Goal: Information Seeking & Learning: Compare options

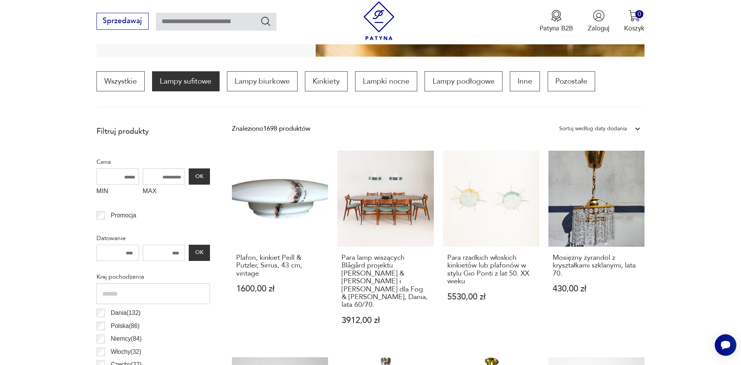
scroll to position [222, 0]
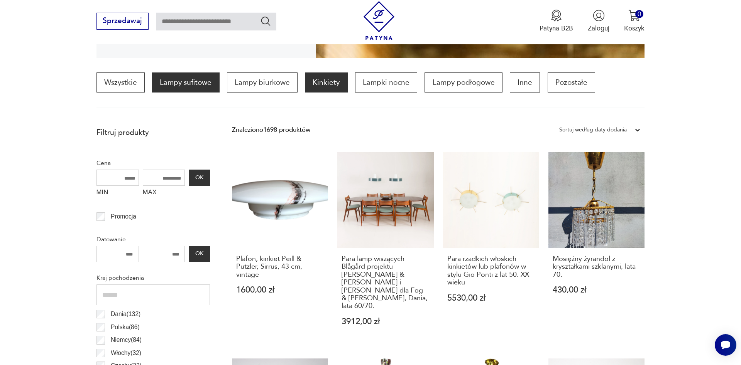
click at [330, 85] on p "Kinkiety" at bounding box center [326, 83] width 42 height 20
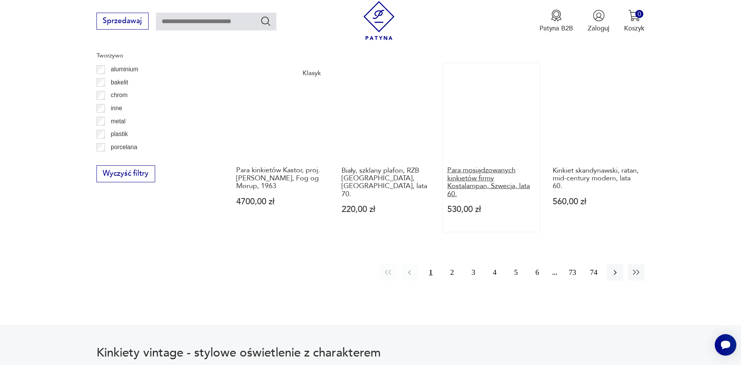
scroll to position [978, 0]
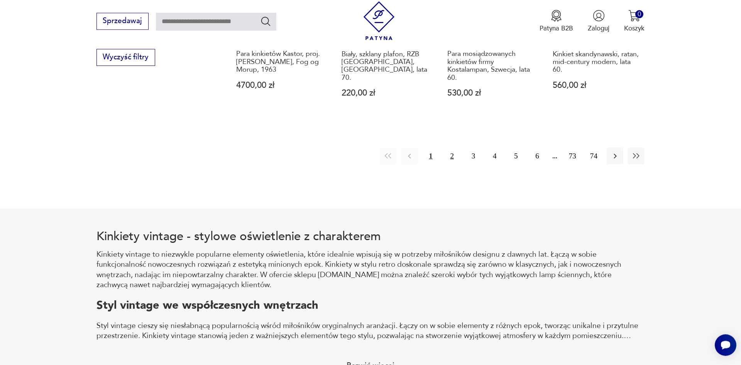
click at [452, 148] on button "2" at bounding box center [452, 156] width 17 height 17
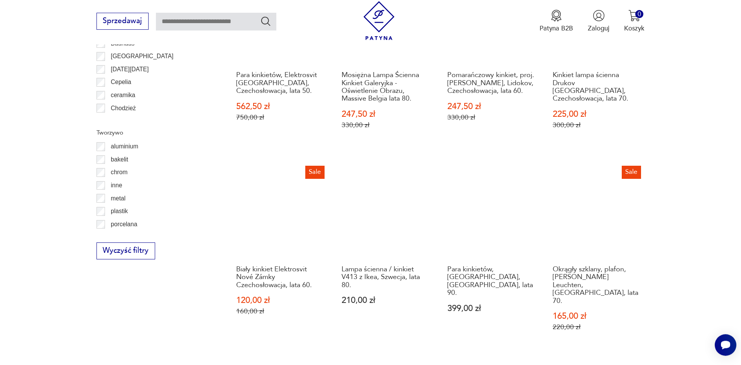
scroll to position [859, 0]
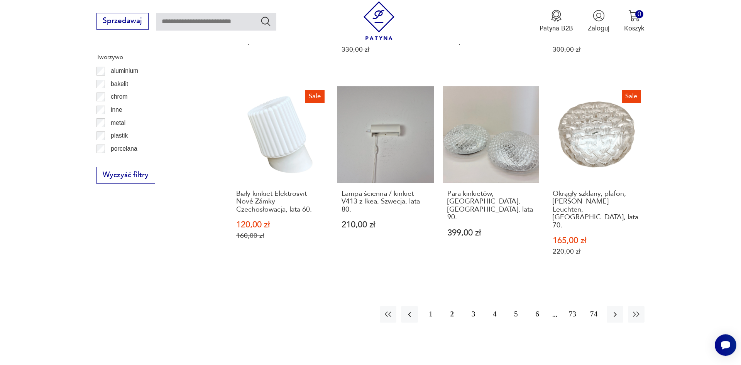
click at [474, 306] on button "3" at bounding box center [473, 314] width 17 height 17
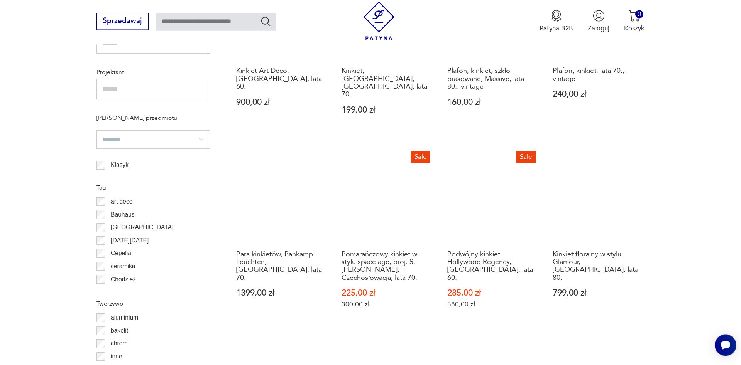
scroll to position [623, 0]
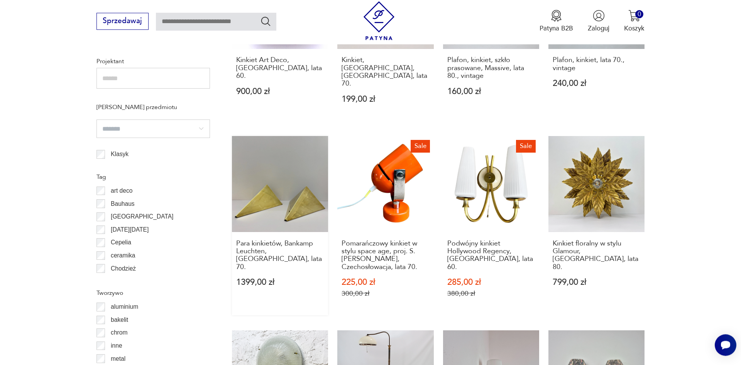
click at [293, 193] on link "Para kinkietów, Bankamp Leuchten, Niemcy, lata 70. 1399,00 zł" at bounding box center [280, 225] width 96 height 179
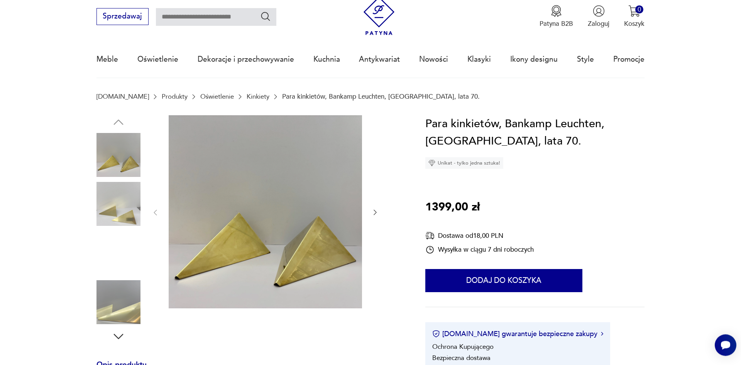
scroll to position [39, 0]
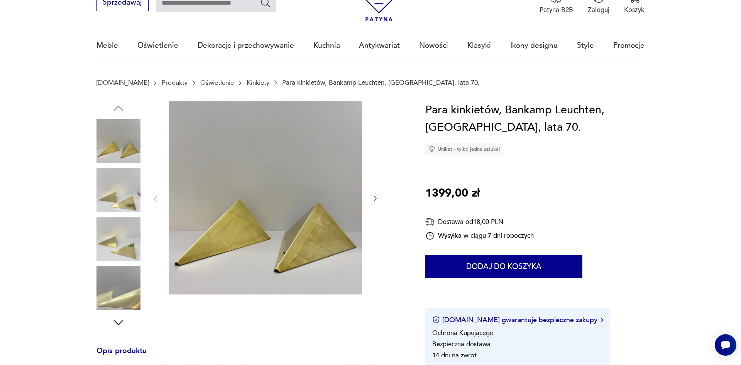
click at [120, 235] on img at bounding box center [118, 240] width 44 height 44
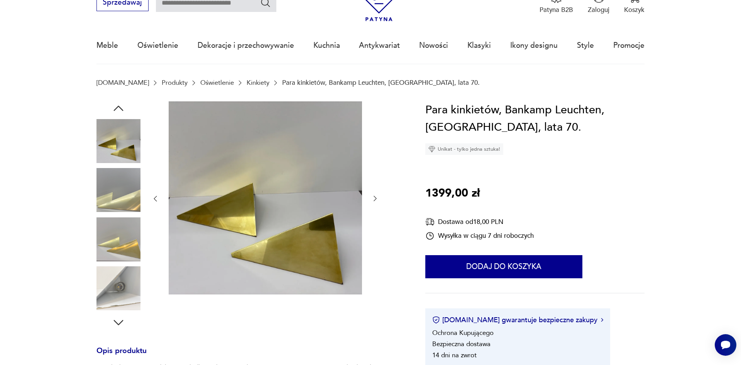
click at [376, 196] on icon "button" at bounding box center [375, 199] width 8 height 8
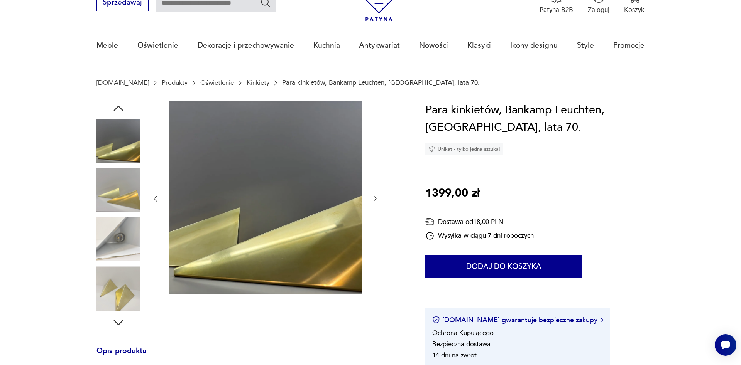
click at [376, 196] on icon "button" at bounding box center [375, 199] width 8 height 8
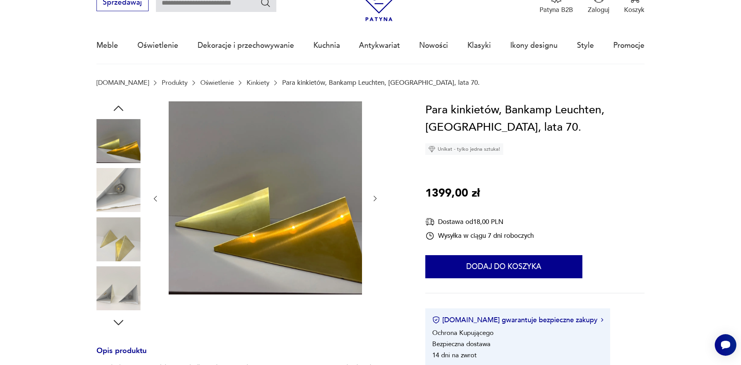
click at [376, 196] on icon "button" at bounding box center [375, 199] width 8 height 8
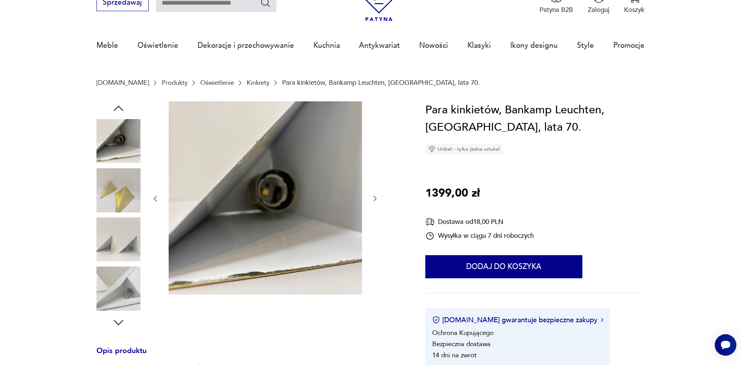
click at [376, 196] on icon "button" at bounding box center [375, 199] width 8 height 8
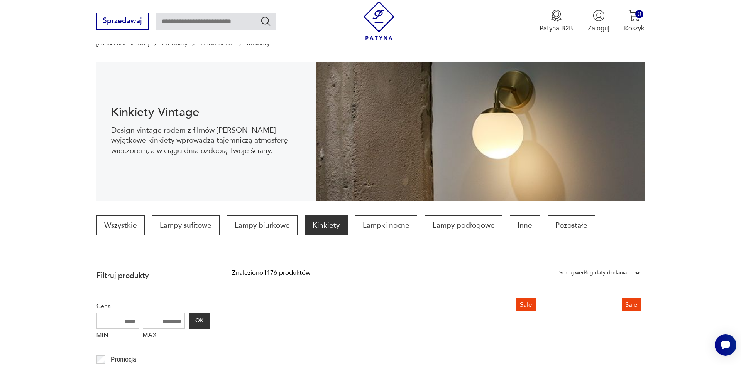
scroll to position [236, 0]
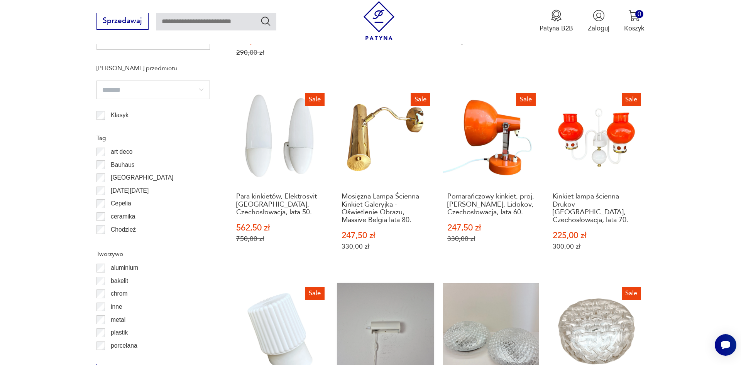
scroll to position [859, 0]
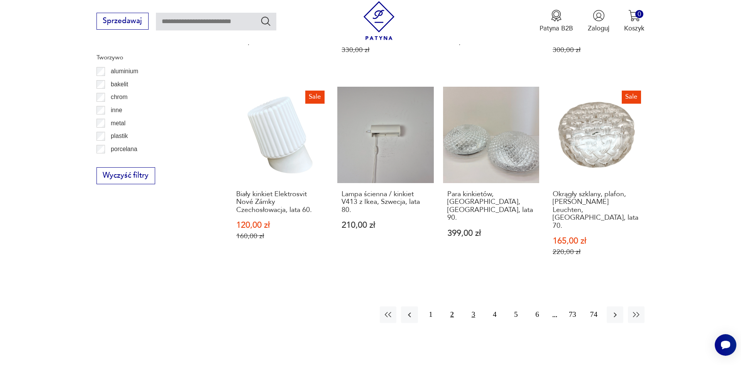
click at [474, 307] on button "3" at bounding box center [473, 315] width 17 height 17
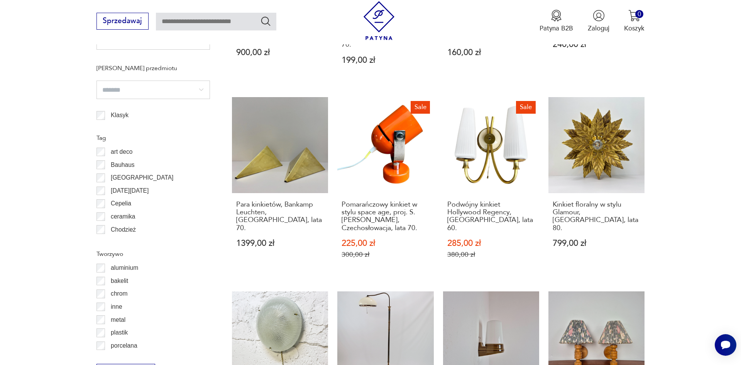
scroll to position [859, 0]
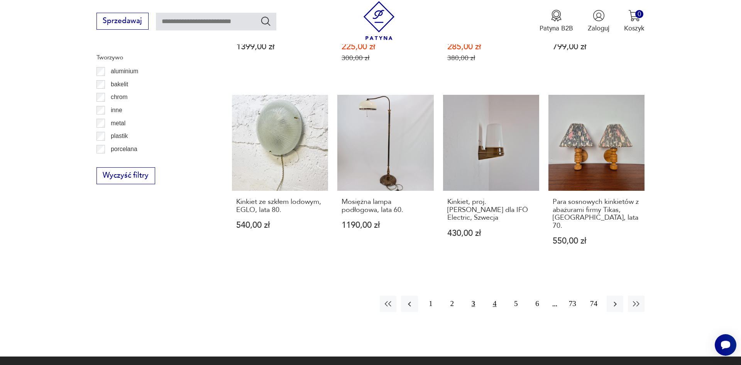
click at [495, 296] on button "4" at bounding box center [494, 304] width 17 height 17
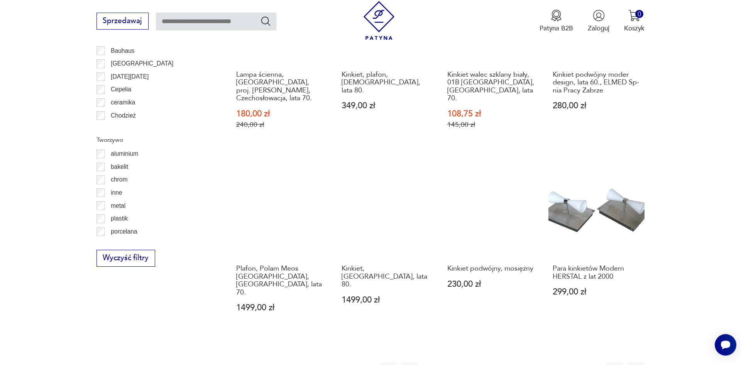
scroll to position [780, 0]
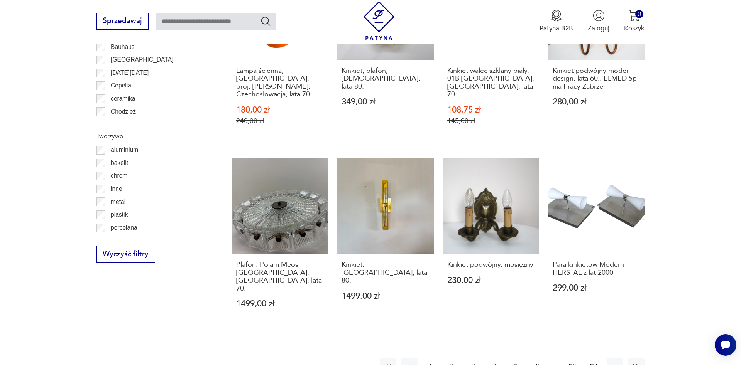
click at [516, 359] on button "5" at bounding box center [516, 367] width 17 height 17
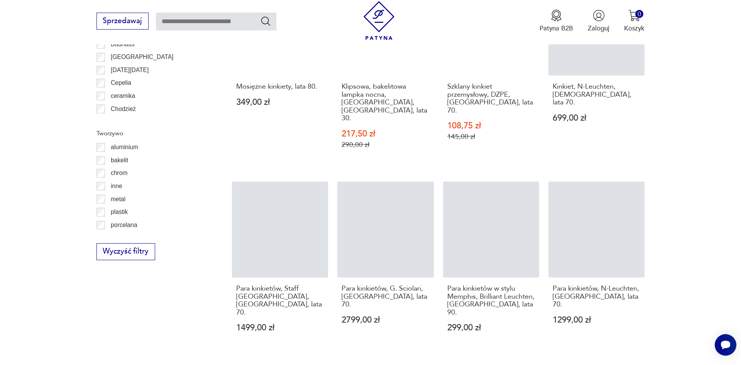
scroll to position [938, 0]
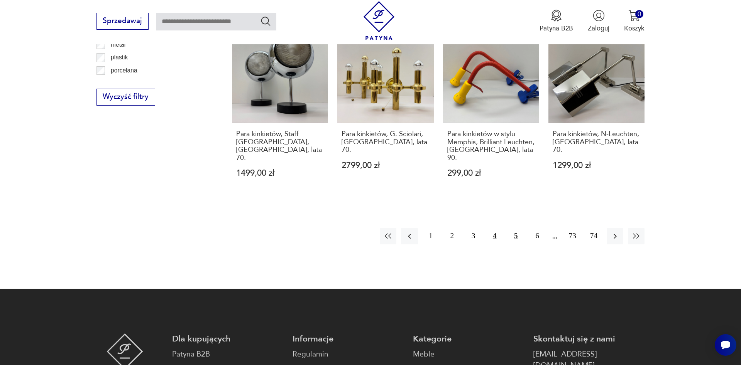
click at [495, 228] on button "4" at bounding box center [494, 236] width 17 height 17
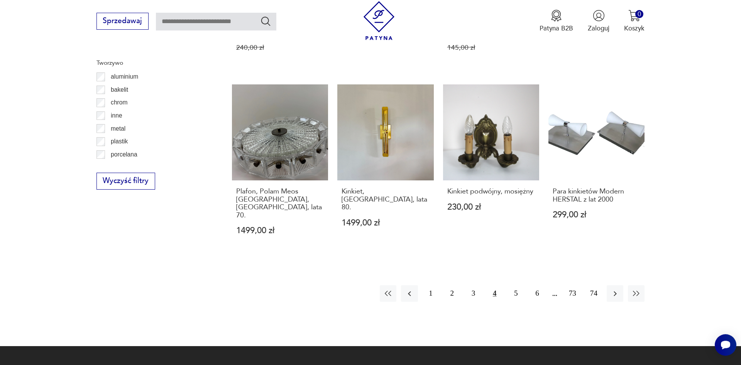
scroll to position [820, 0]
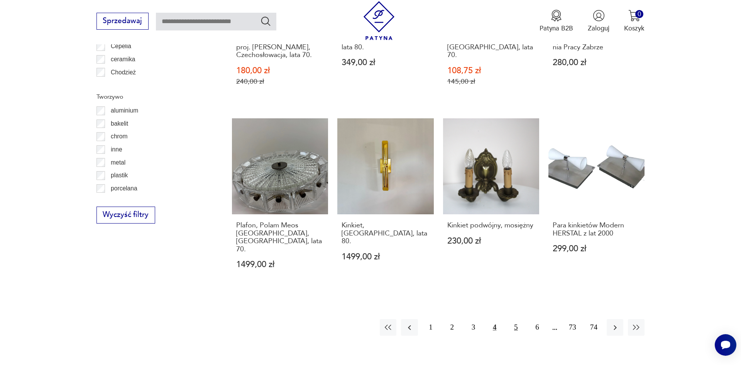
click at [515, 320] on button "5" at bounding box center [516, 328] width 17 height 17
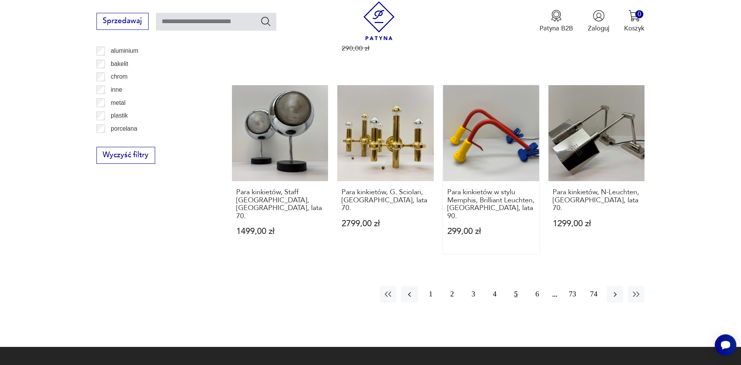
scroll to position [820, 0]
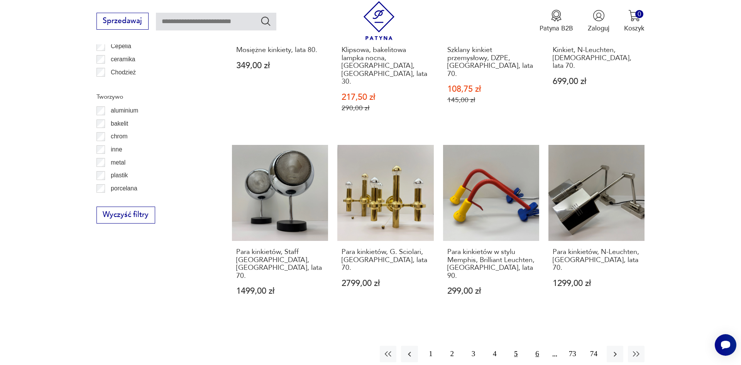
click at [538, 346] on button "6" at bounding box center [537, 354] width 17 height 17
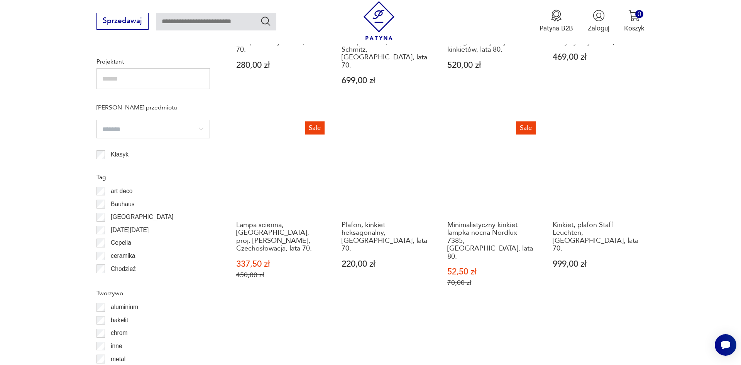
scroll to position [780, 0]
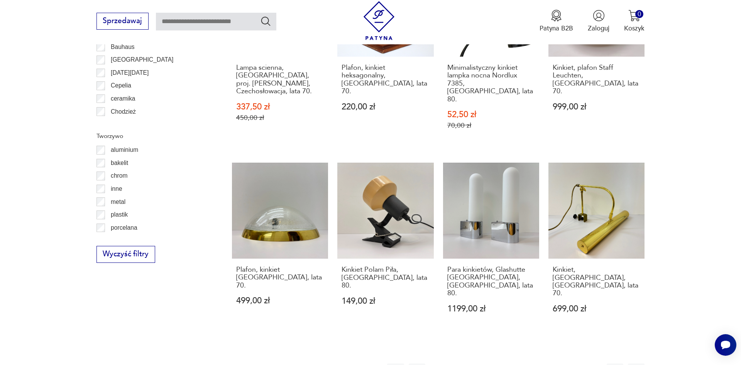
click at [534, 364] on button "7" at bounding box center [537, 372] width 17 height 17
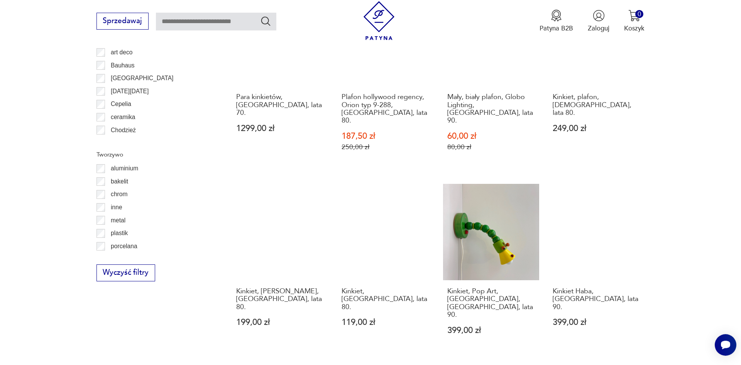
scroll to position [859, 0]
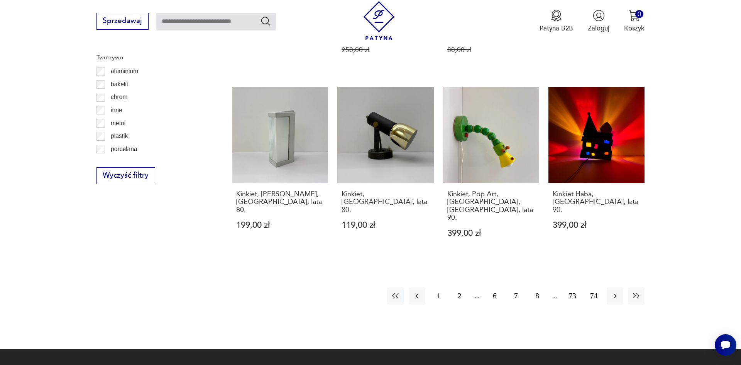
click at [535, 288] on button "8" at bounding box center [537, 296] width 17 height 17
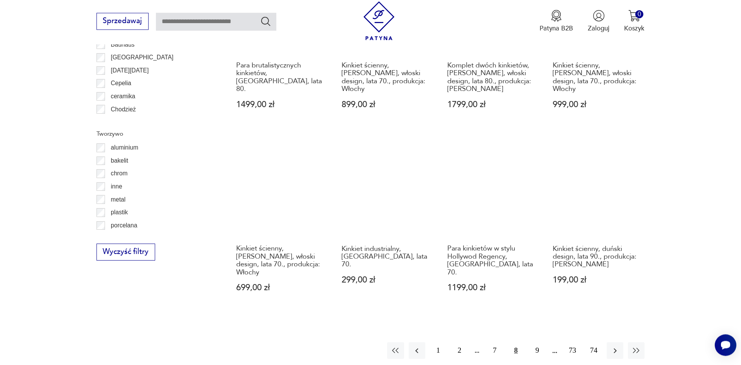
scroll to position [820, 0]
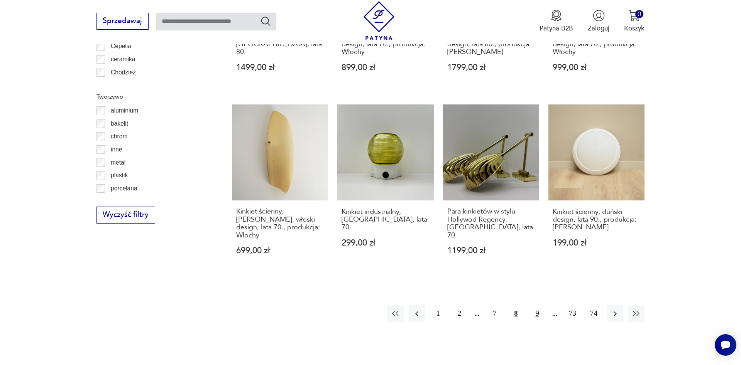
click at [538, 306] on button "9" at bounding box center [537, 314] width 17 height 17
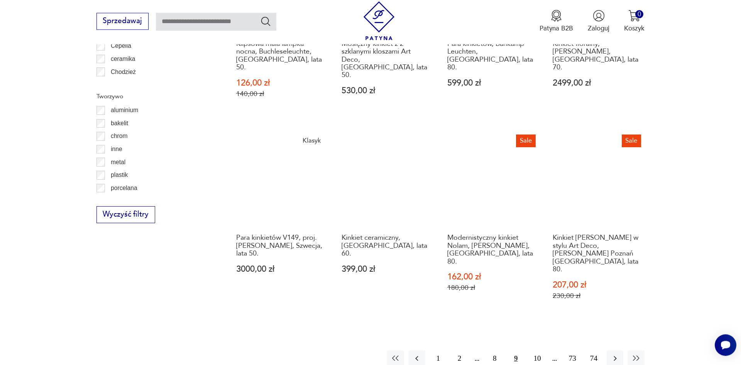
scroll to position [820, 0]
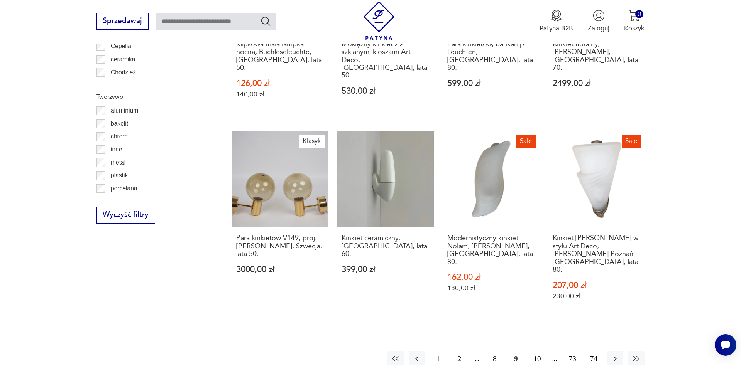
click at [537, 351] on button "10" at bounding box center [537, 359] width 17 height 17
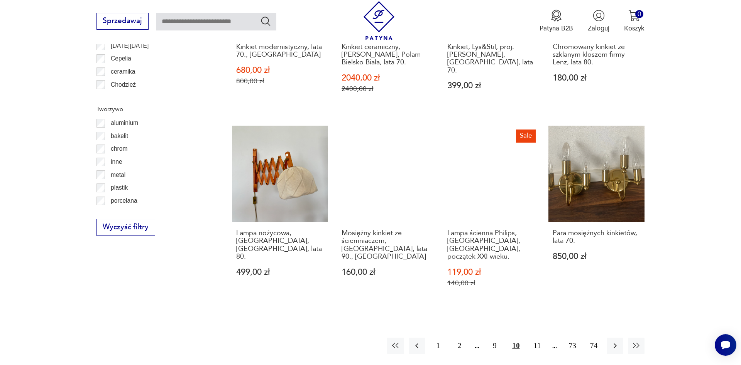
scroll to position [820, 0]
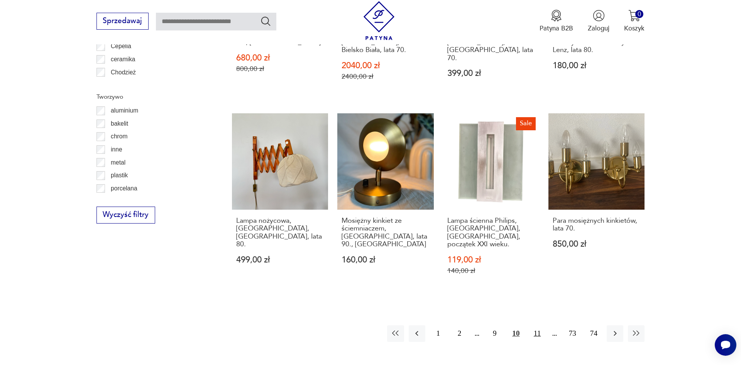
click at [536, 326] on button "11" at bounding box center [537, 334] width 17 height 17
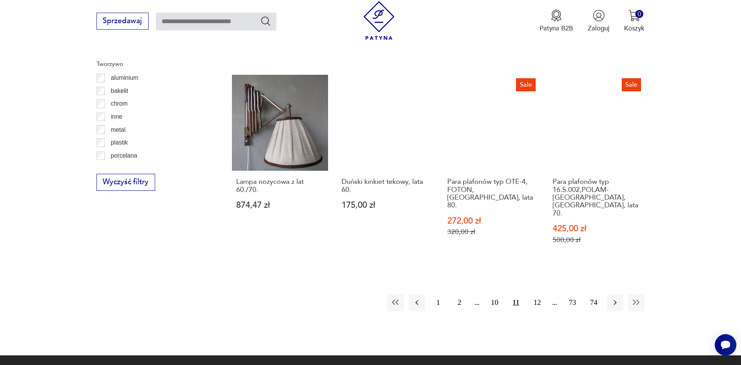
scroll to position [859, 0]
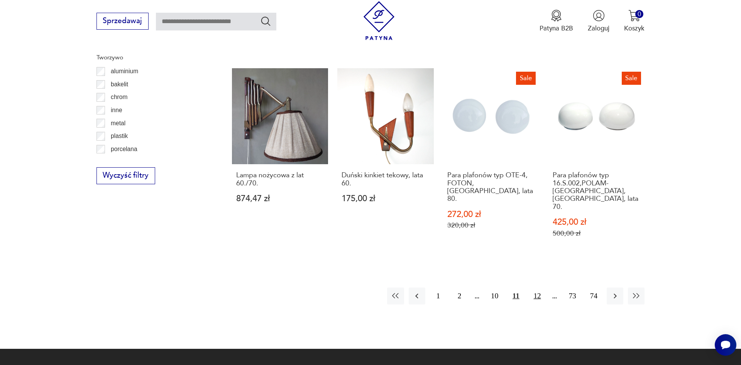
click at [541, 288] on button "12" at bounding box center [537, 296] width 17 height 17
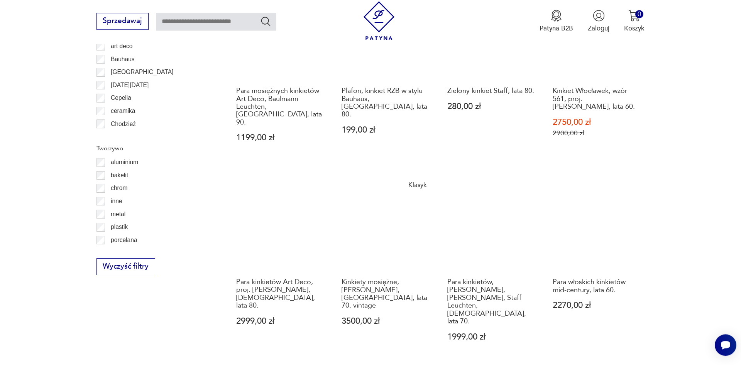
scroll to position [780, 0]
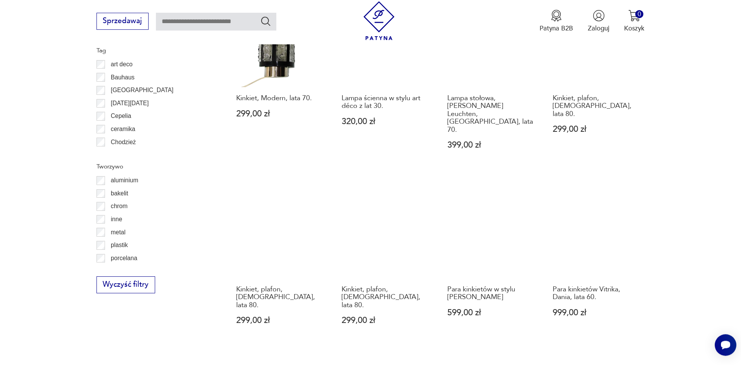
scroll to position [780, 0]
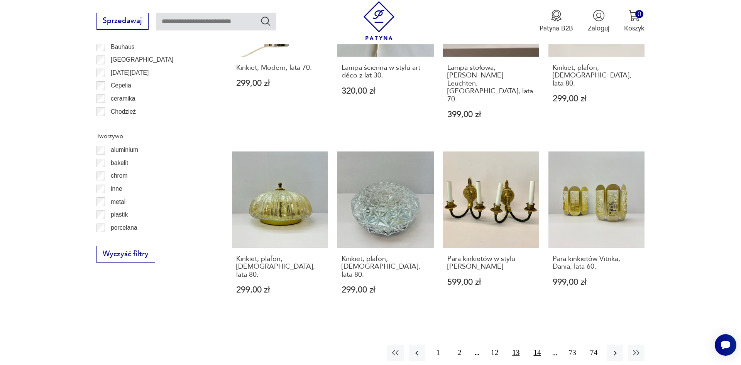
click at [533, 345] on button "14" at bounding box center [537, 353] width 17 height 17
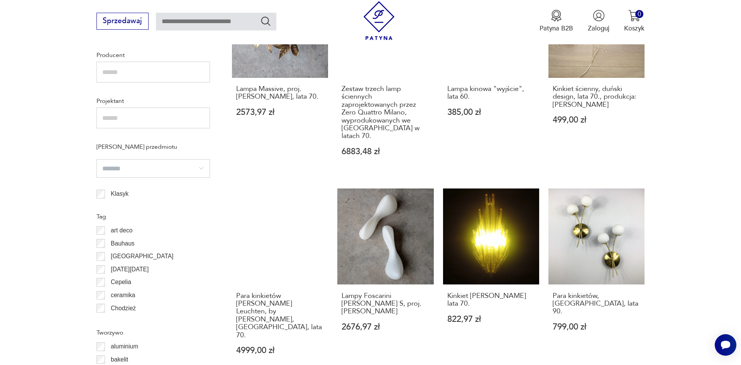
scroll to position [780, 0]
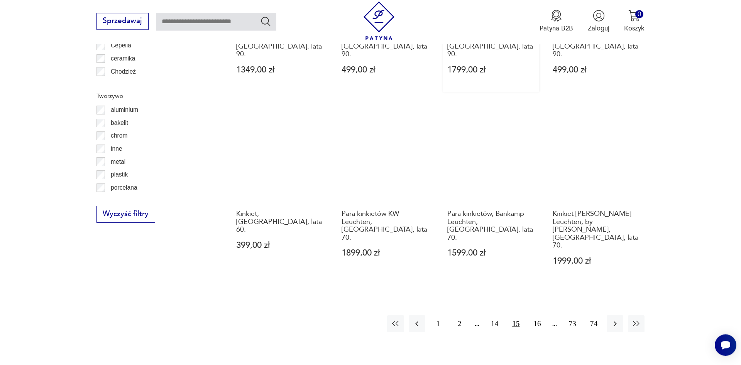
scroll to position [859, 0]
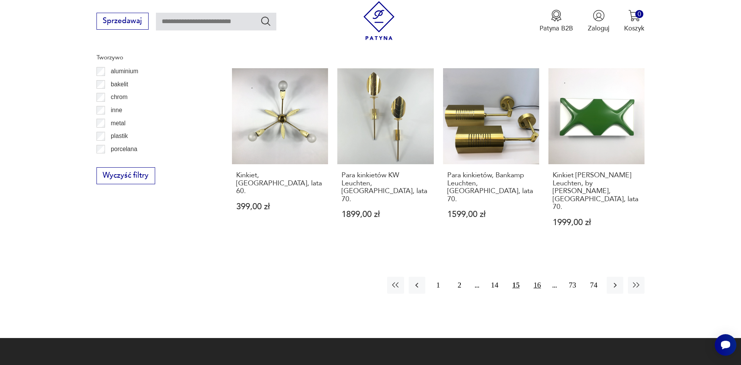
click at [536, 277] on button "16" at bounding box center [537, 285] width 17 height 17
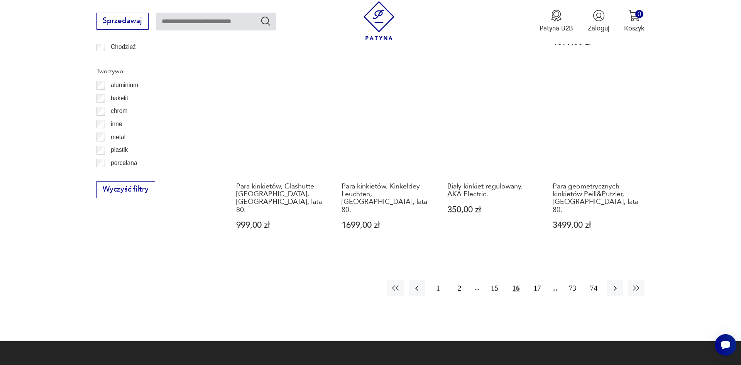
scroll to position [859, 0]
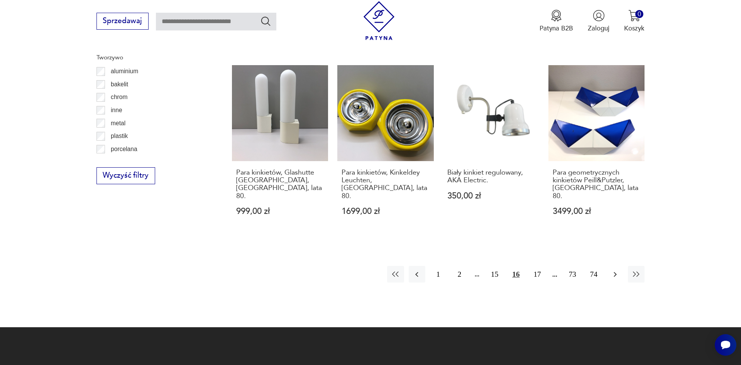
click at [609, 266] on button "button" at bounding box center [615, 274] width 17 height 17
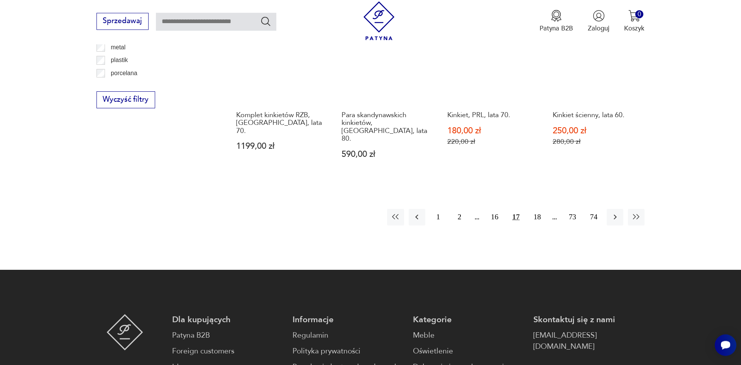
scroll to position [938, 0]
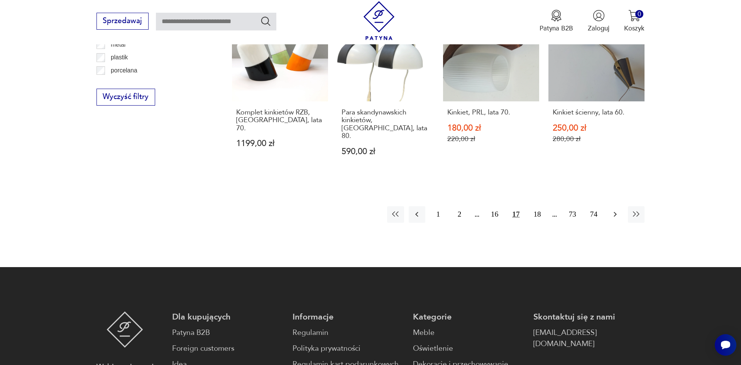
click at [613, 210] on icon "button" at bounding box center [615, 214] width 9 height 9
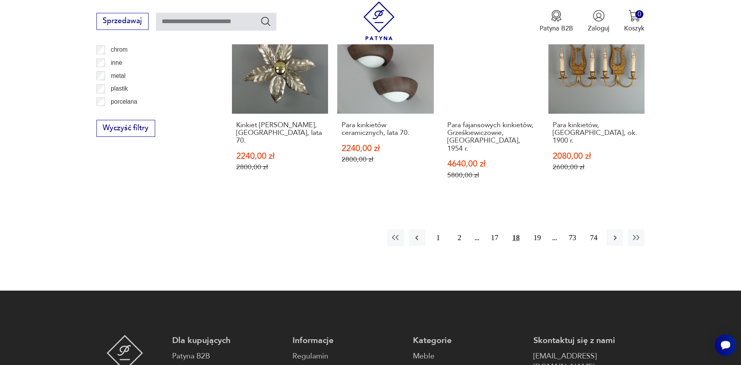
scroll to position [938, 0]
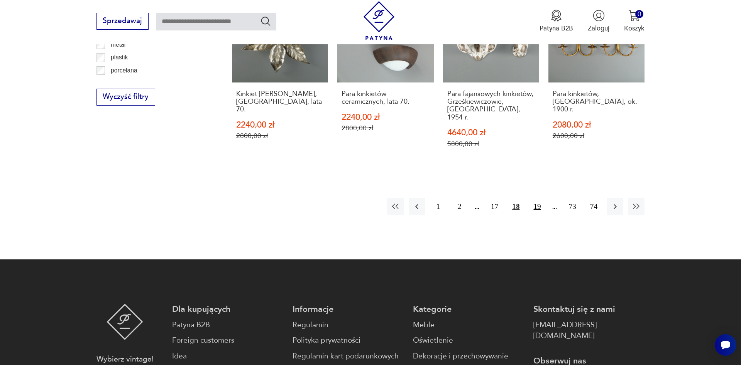
click at [536, 198] on button "19" at bounding box center [537, 206] width 17 height 17
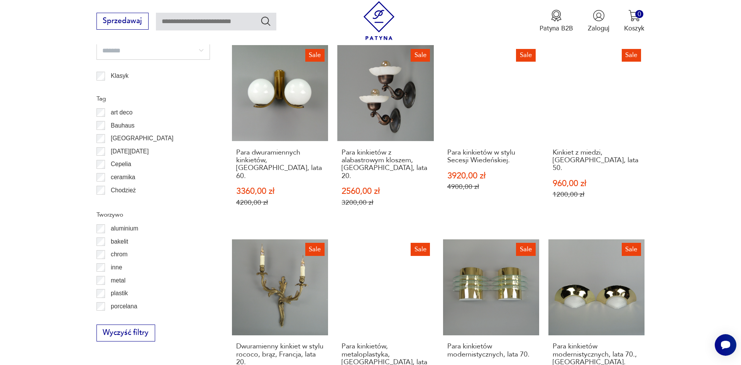
scroll to position [898, 0]
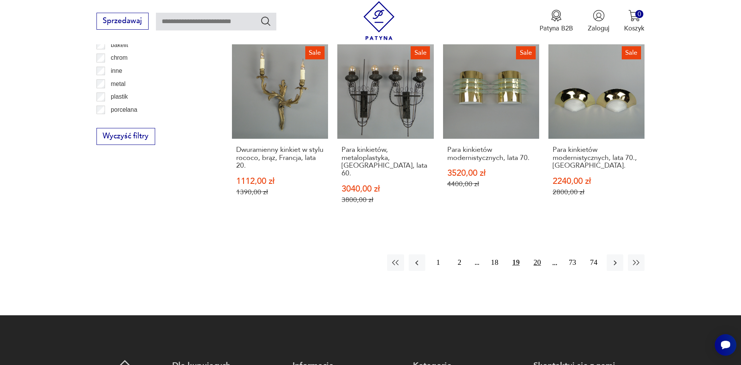
click at [533, 255] on button "20" at bounding box center [537, 263] width 17 height 17
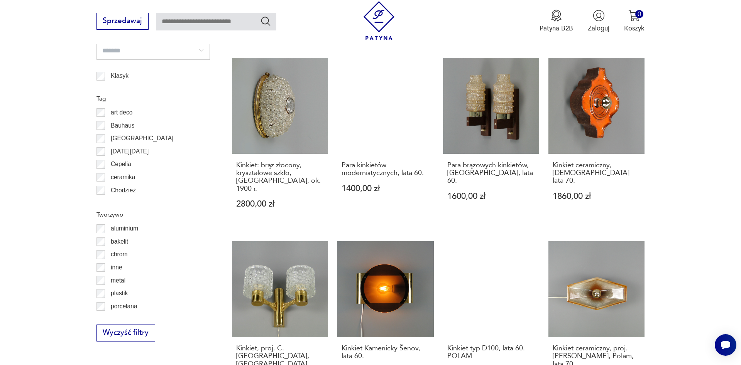
scroll to position [898, 0]
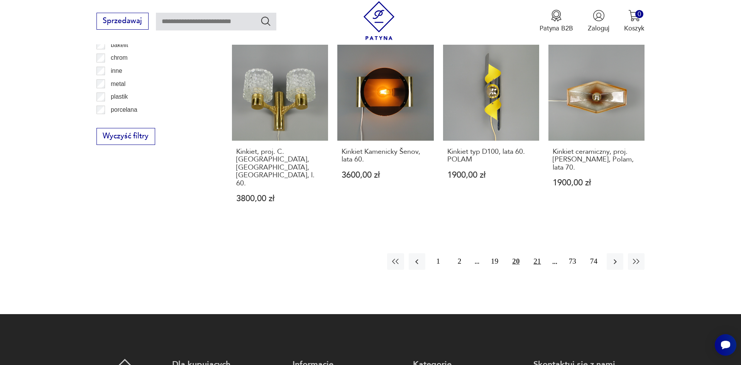
click at [538, 254] on button "21" at bounding box center [537, 262] width 17 height 17
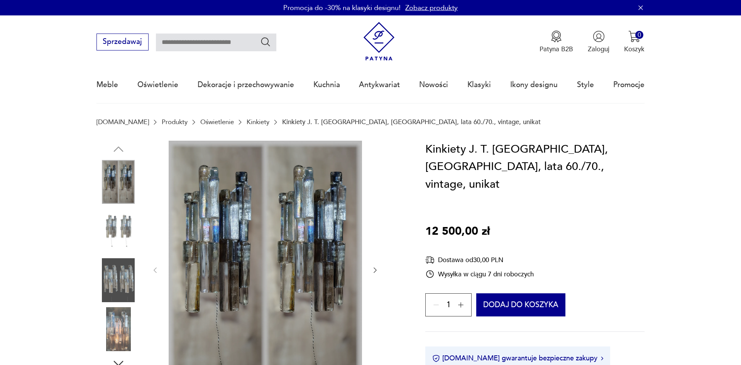
click at [373, 268] on icon "button" at bounding box center [375, 271] width 8 height 8
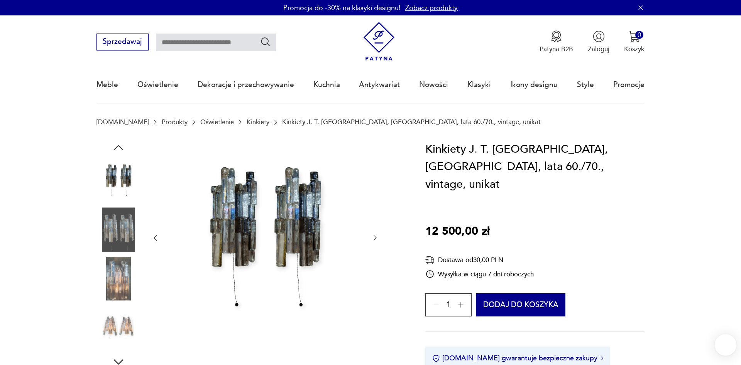
click at [373, 269] on div at bounding box center [265, 238] width 228 height 195
click at [370, 235] on div at bounding box center [265, 238] width 228 height 195
click at [376, 235] on icon "button" at bounding box center [375, 238] width 8 height 8
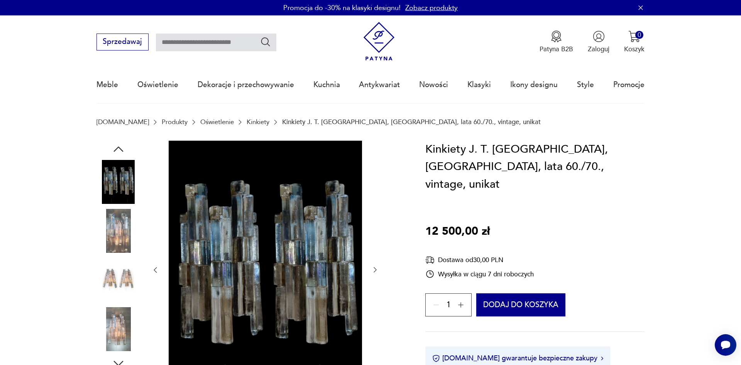
click at [376, 271] on icon "button" at bounding box center [375, 270] width 8 height 8
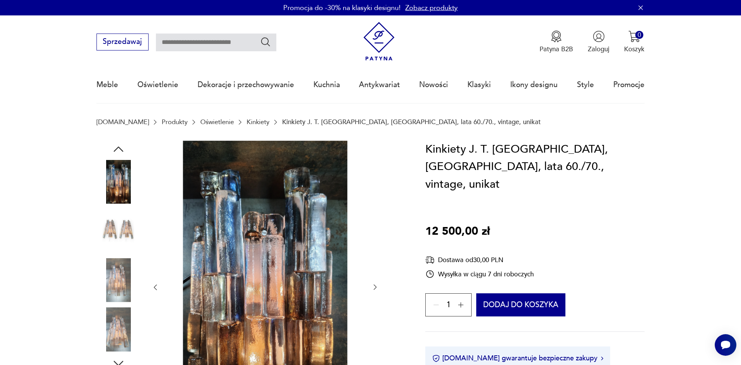
click at [374, 271] on div at bounding box center [265, 288] width 228 height 294
click at [377, 288] on icon "button" at bounding box center [375, 288] width 8 height 8
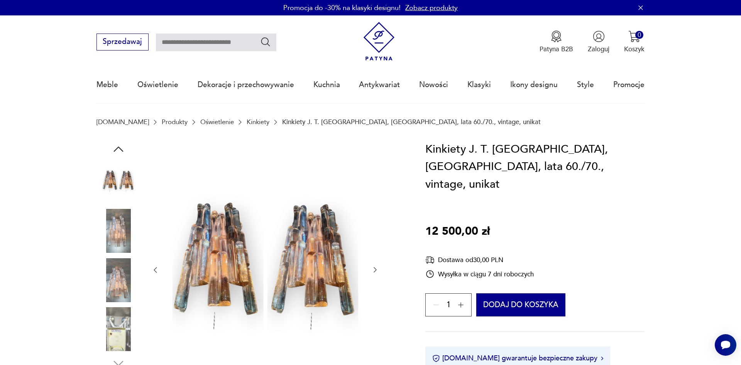
scroll to position [197, 0]
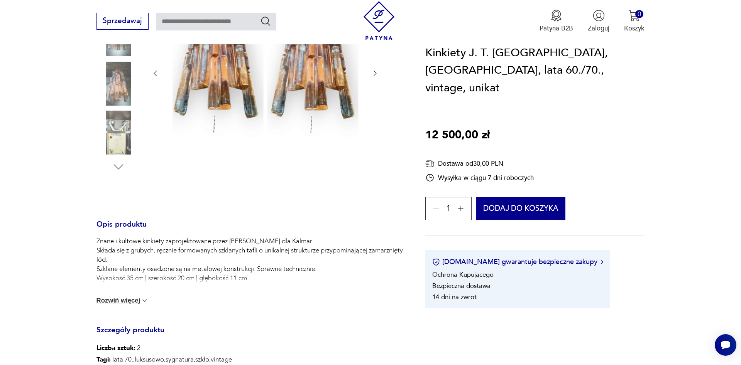
click at [124, 301] on button "Rozwiń więcej" at bounding box center [122, 301] width 52 height 8
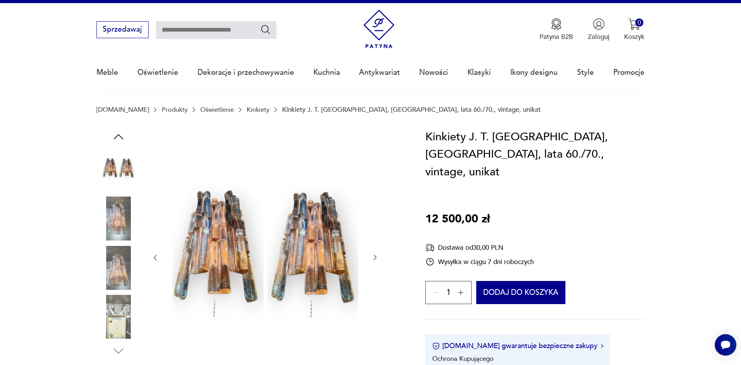
scroll to position [0, 0]
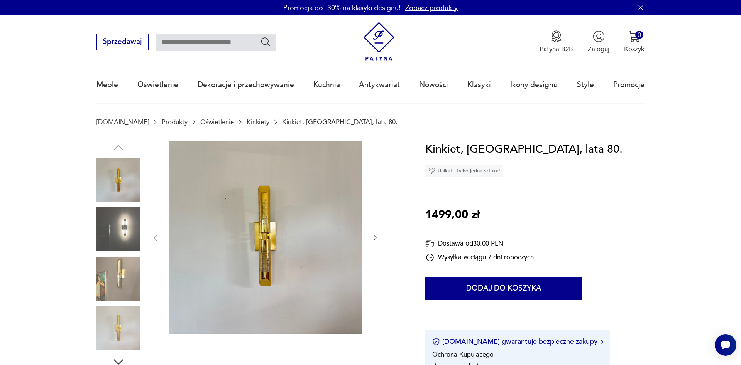
click at [105, 290] on img at bounding box center [118, 279] width 44 height 44
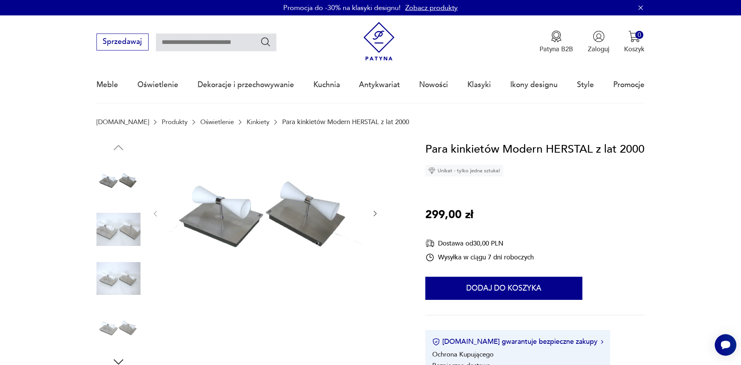
click at [376, 211] on icon "button" at bounding box center [375, 214] width 8 height 8
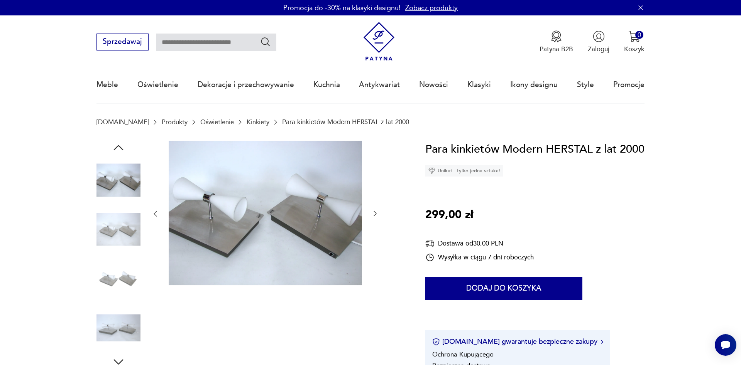
click at [376, 211] on icon "button" at bounding box center [375, 214] width 8 height 8
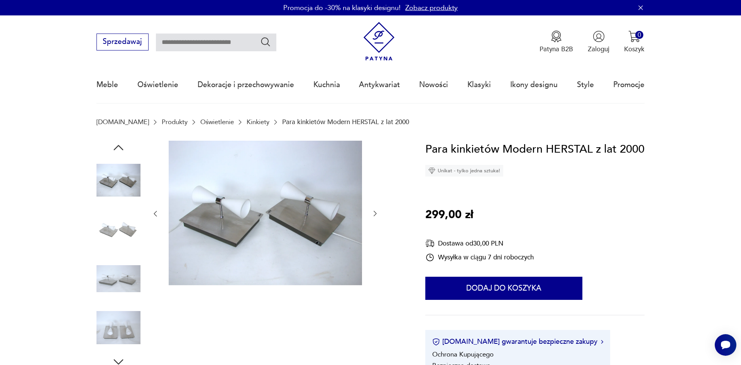
click at [376, 211] on icon "button" at bounding box center [375, 214] width 8 height 8
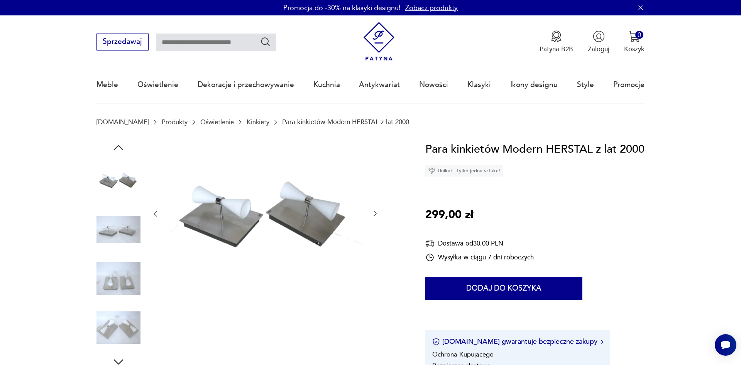
click at [376, 211] on icon "button" at bounding box center [375, 214] width 8 height 8
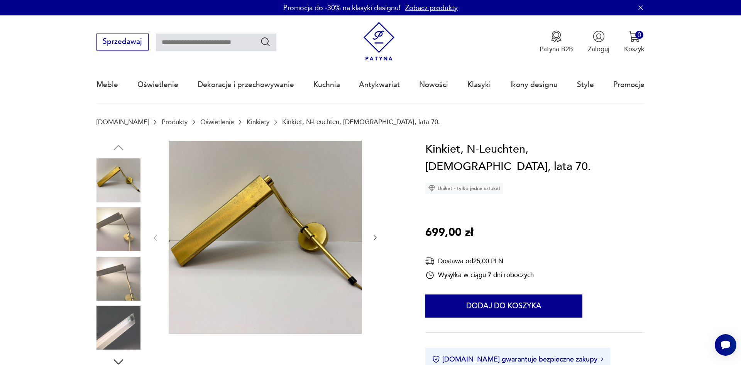
click at [115, 234] on img at bounding box center [118, 230] width 44 height 44
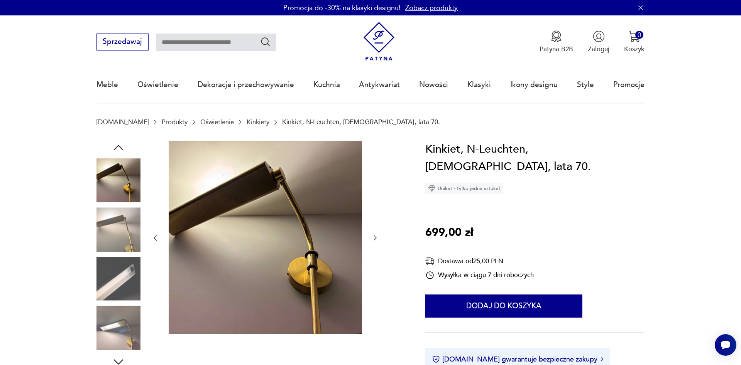
click at [110, 267] on img at bounding box center [118, 279] width 44 height 44
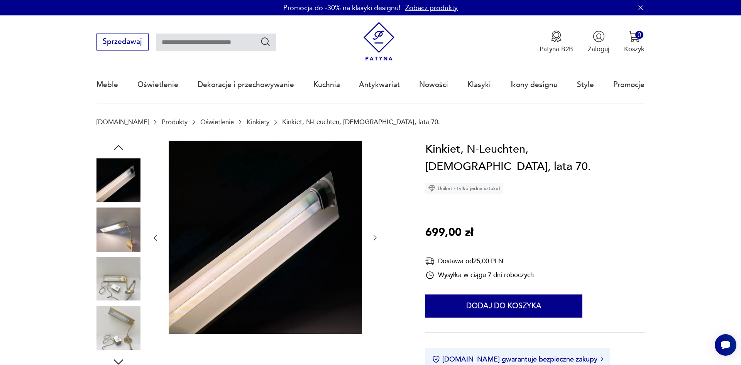
click at [117, 301] on img at bounding box center [118, 279] width 44 height 44
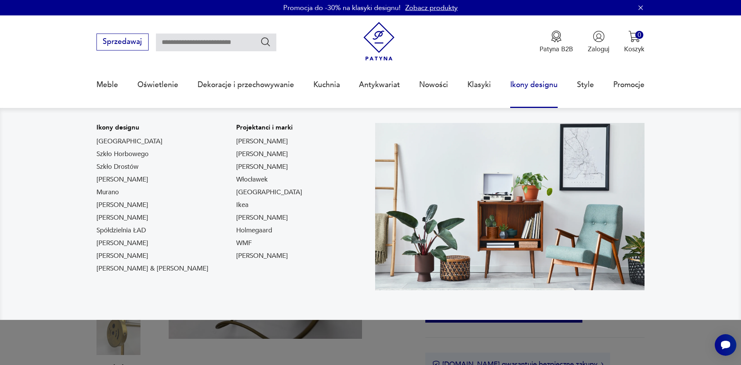
click at [529, 85] on link "Ikony designu" at bounding box center [533, 85] width 47 height 36
click at [106, 142] on link "[GEOGRAPHIC_DATA]" at bounding box center [129, 141] width 66 height 9
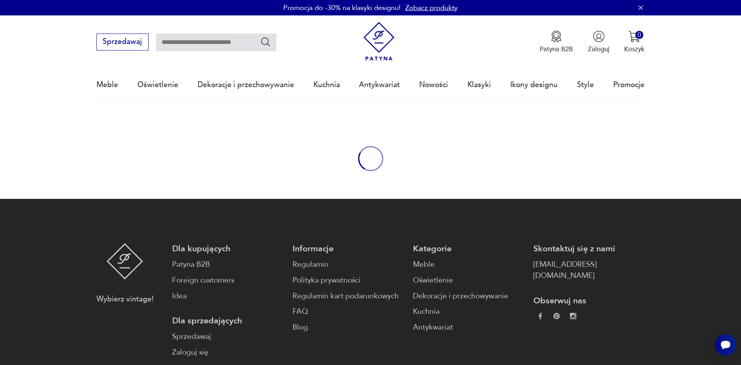
type input "****"
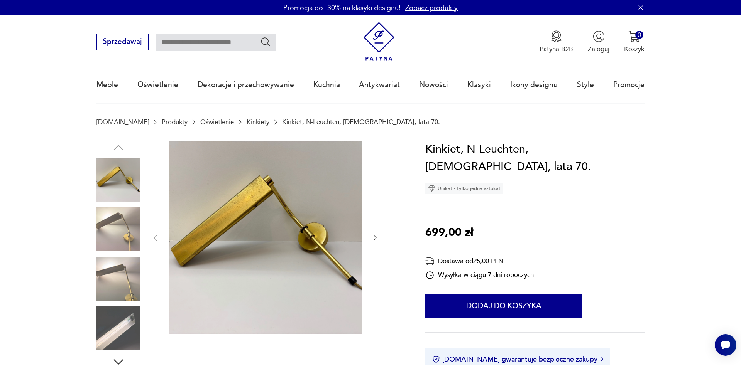
type input "****"
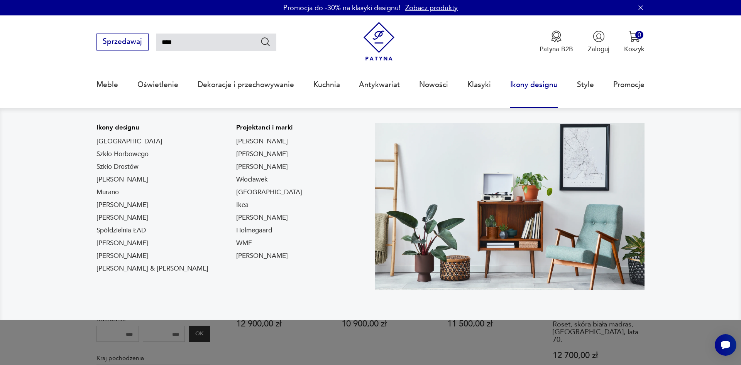
click at [532, 86] on link "Ikony designu" at bounding box center [533, 85] width 47 height 36
click at [102, 154] on link "Szkło Horbowego" at bounding box center [122, 154] width 52 height 9
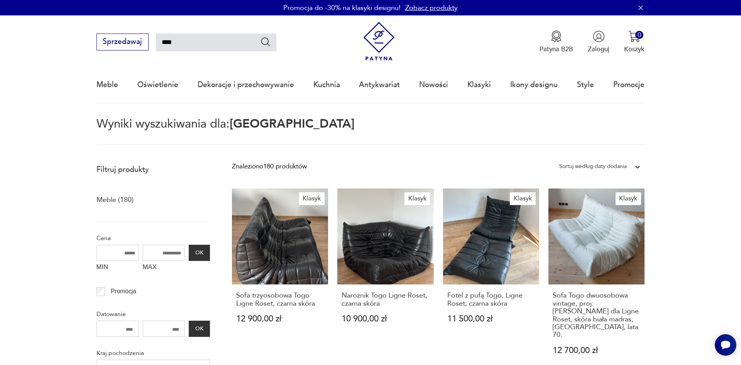
type input "*******"
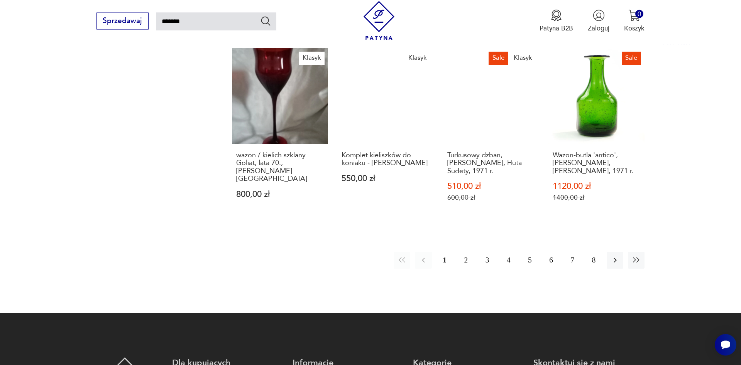
scroll to position [792, 0]
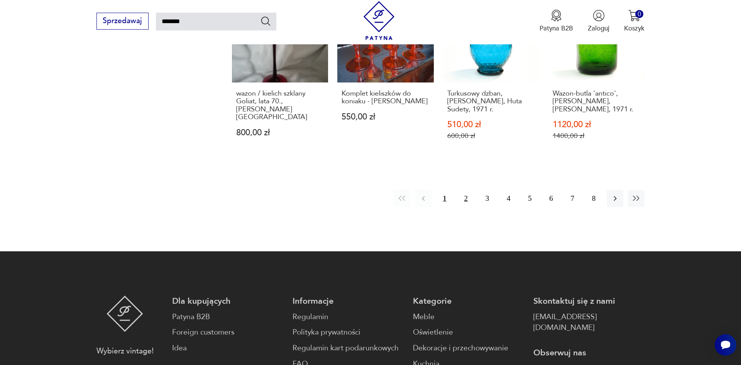
click at [465, 191] on button "2" at bounding box center [466, 198] width 17 height 17
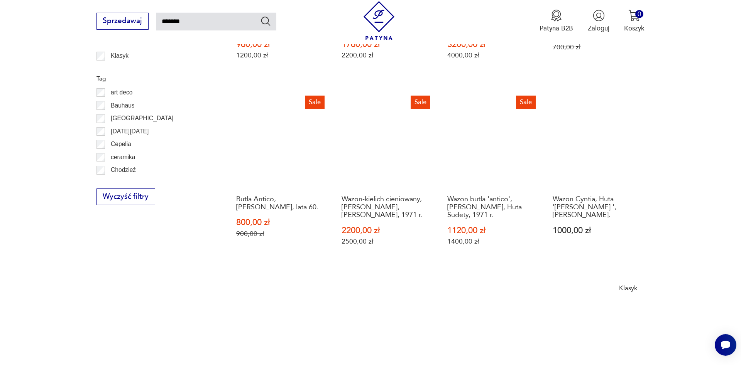
scroll to position [635, 0]
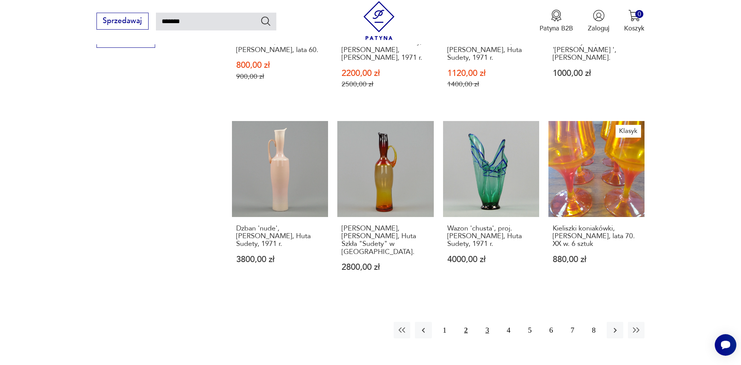
click at [488, 322] on button "3" at bounding box center [487, 330] width 17 height 17
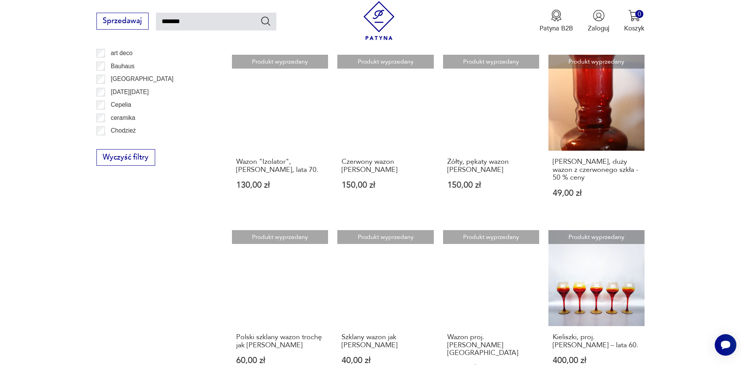
scroll to position [674, 0]
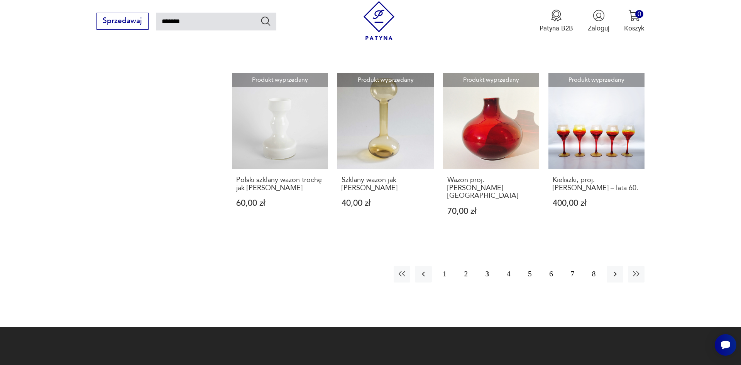
click at [508, 266] on button "4" at bounding box center [508, 274] width 17 height 17
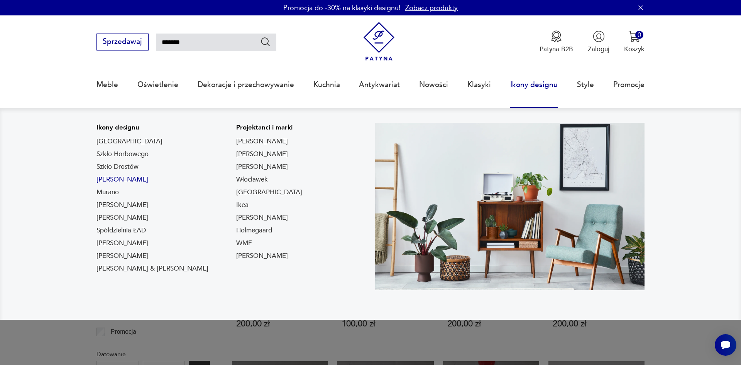
click at [116, 179] on link "[PERSON_NAME]" at bounding box center [122, 179] width 52 height 9
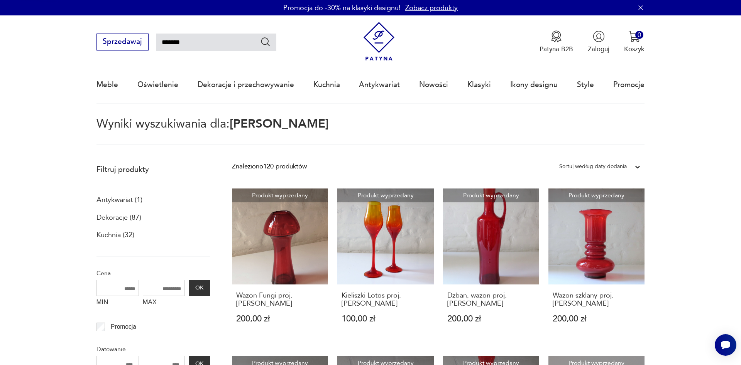
type input "*******"
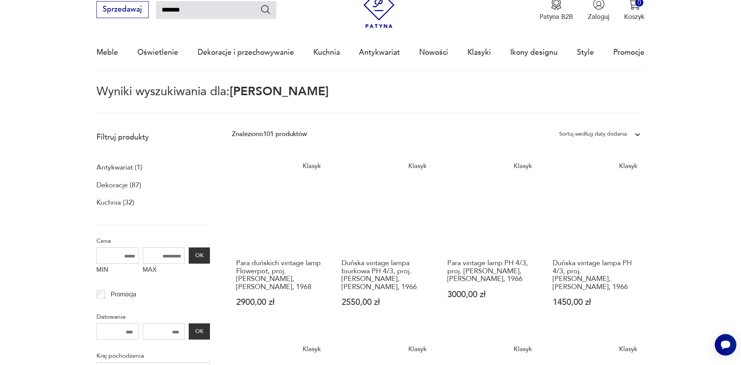
scroll to position [5, 0]
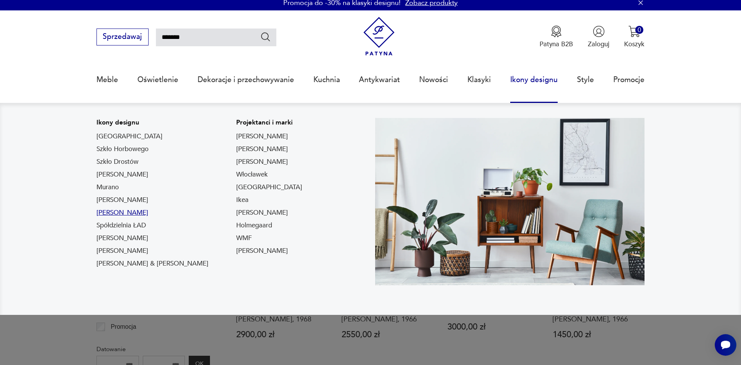
click at [118, 211] on link "[PERSON_NAME]" at bounding box center [122, 212] width 52 height 9
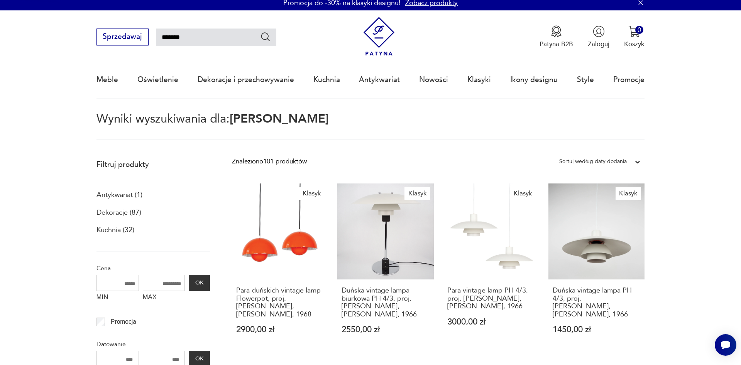
type input "*****"
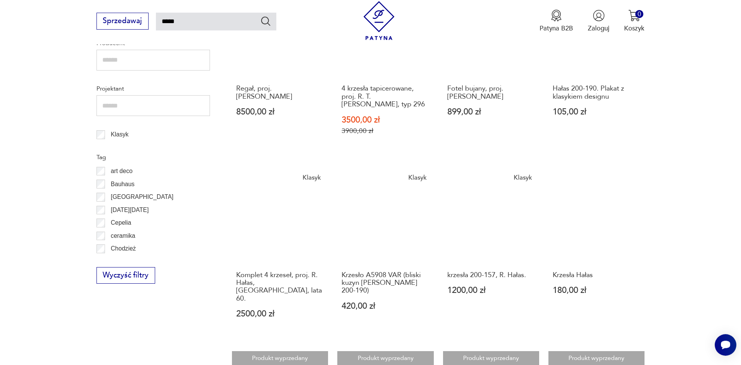
scroll to position [596, 0]
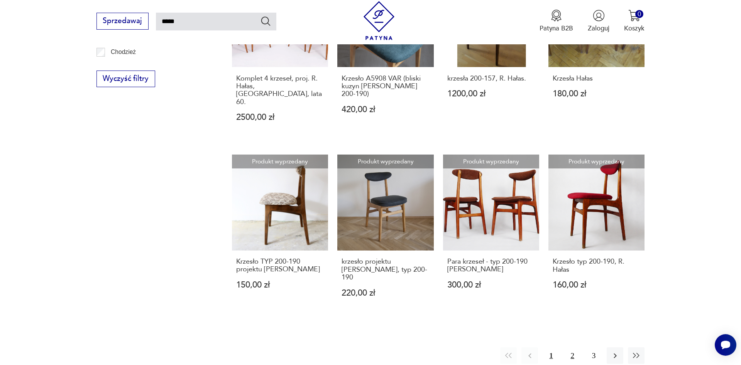
click at [572, 348] on button "2" at bounding box center [572, 356] width 17 height 17
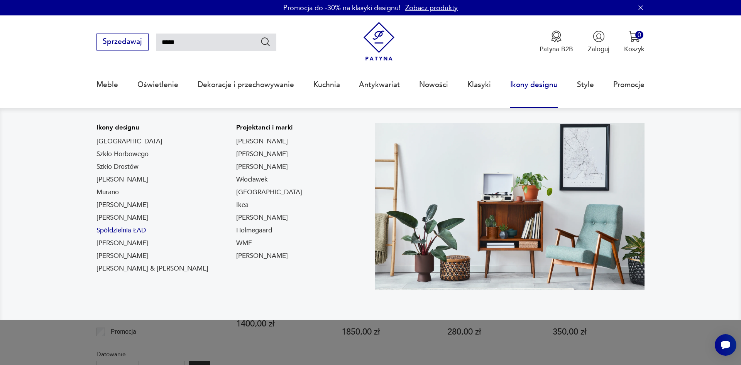
click at [131, 232] on link "Spółdzielnia ŁAD" at bounding box center [120, 230] width 49 height 9
click at [115, 257] on link "[PERSON_NAME]" at bounding box center [122, 256] width 52 height 9
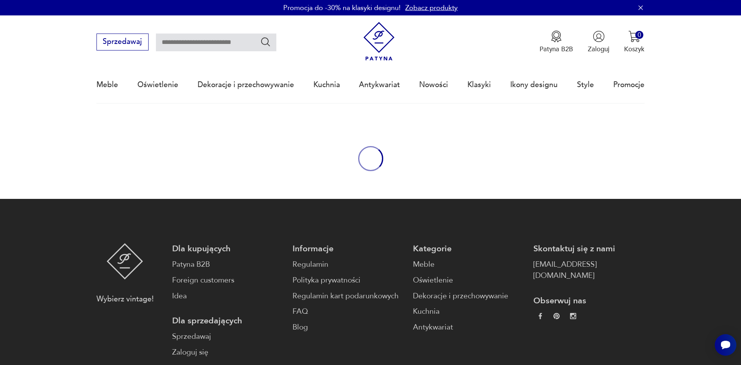
type input "*******"
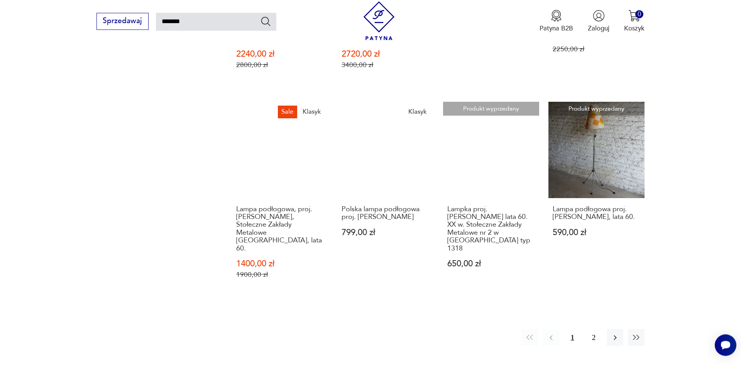
scroll to position [655, 0]
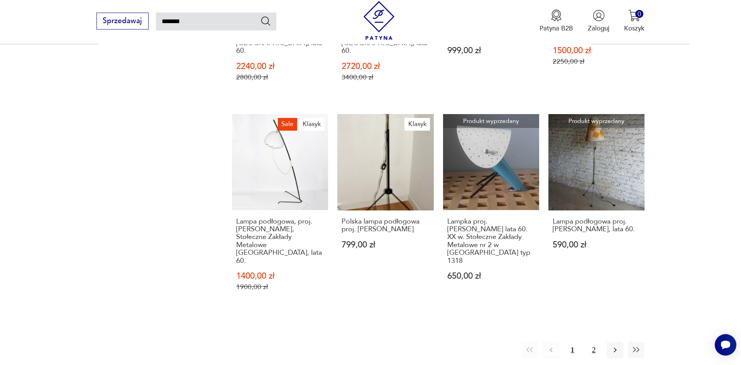
click at [595, 342] on button "2" at bounding box center [593, 350] width 17 height 17
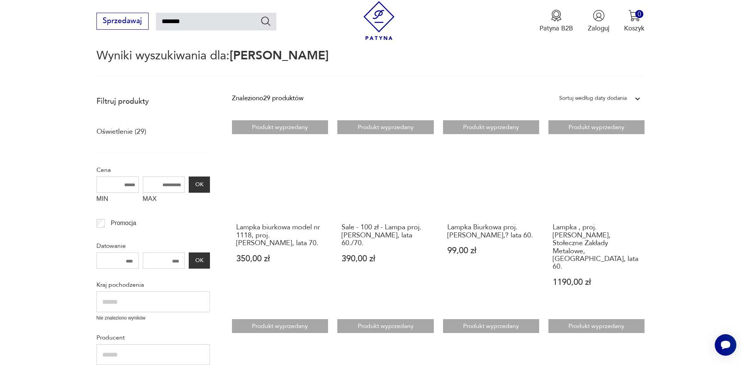
scroll to position [39, 0]
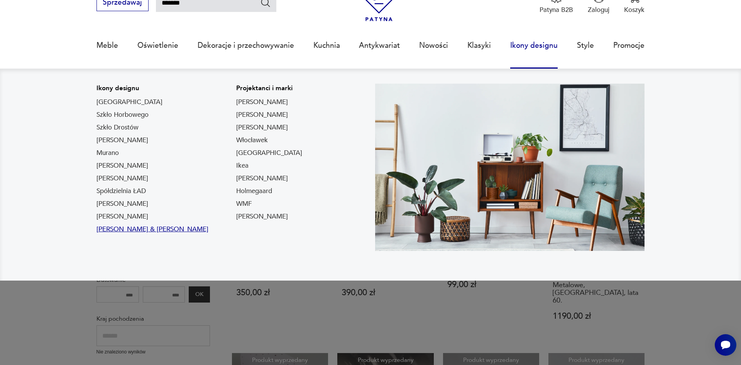
click at [148, 228] on link "[PERSON_NAME] & [PERSON_NAME]" at bounding box center [152, 229] width 112 height 9
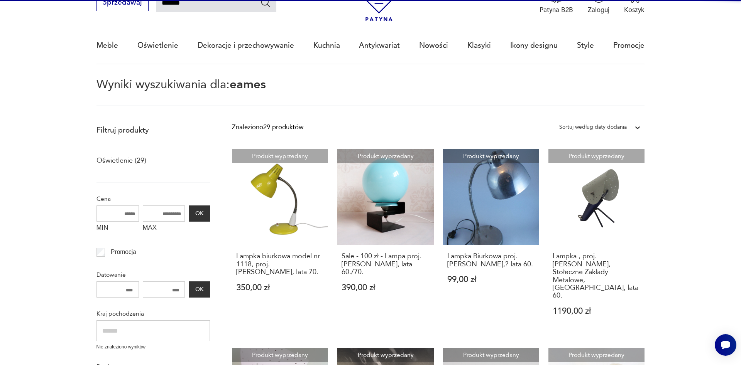
type input "*****"
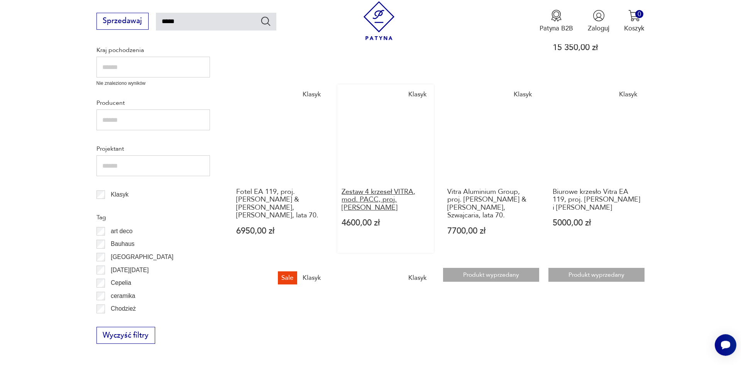
scroll to position [276, 0]
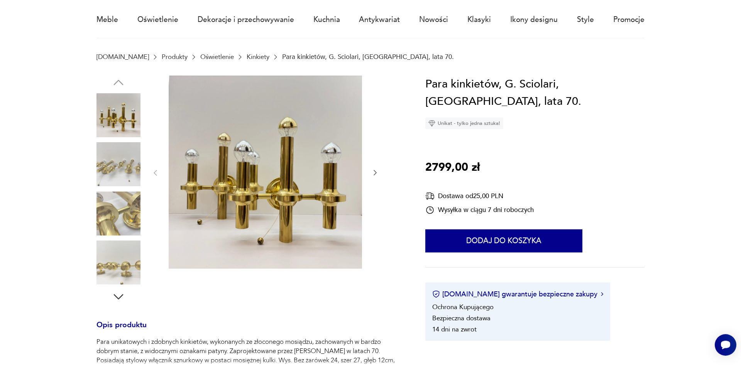
scroll to position [118, 0]
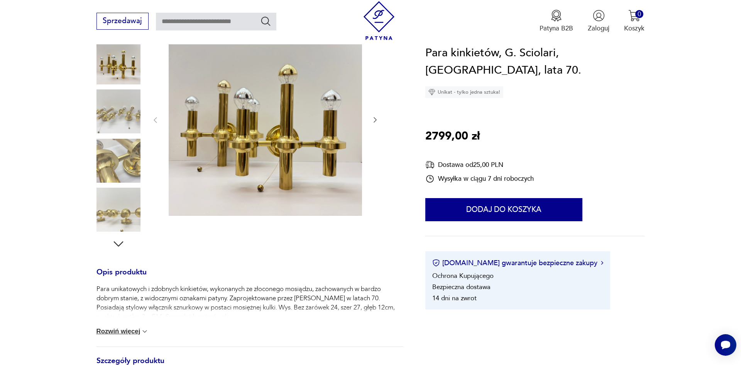
click at [119, 242] on icon "button" at bounding box center [119, 244] width 14 height 14
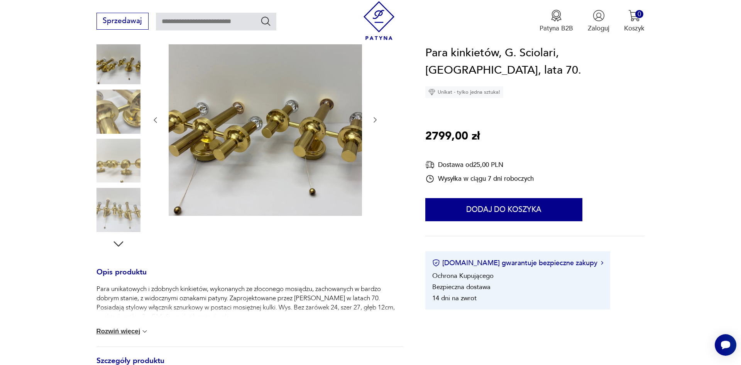
click at [119, 242] on icon "button" at bounding box center [119, 244] width 14 height 14
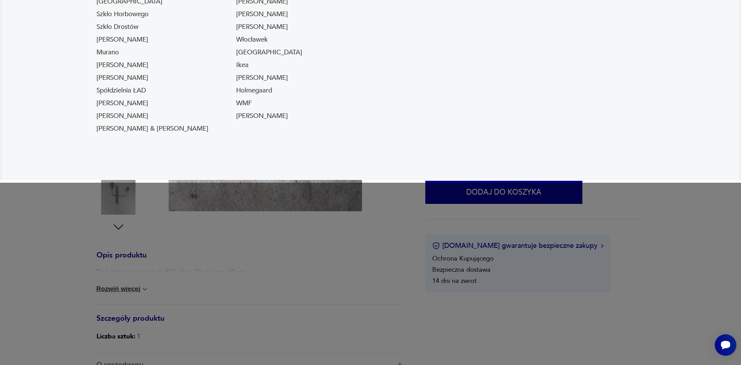
scroll to position [157, 0]
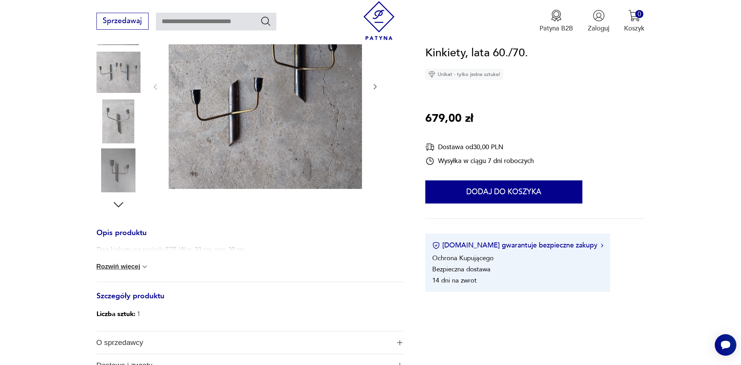
click at [143, 269] on button "Rozwiń więcej" at bounding box center [122, 267] width 52 height 8
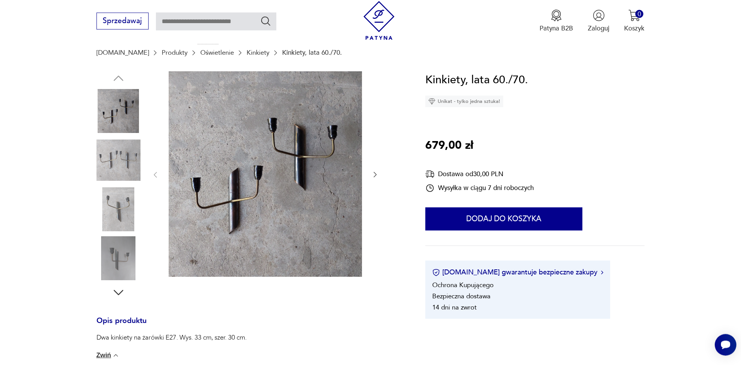
scroll to position [39, 0]
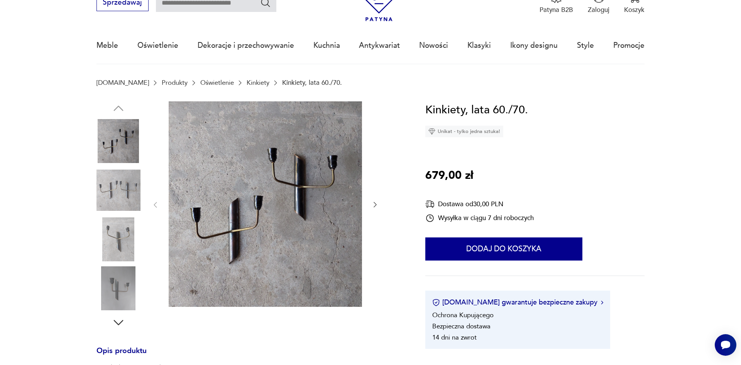
click at [123, 190] on img at bounding box center [118, 190] width 44 height 44
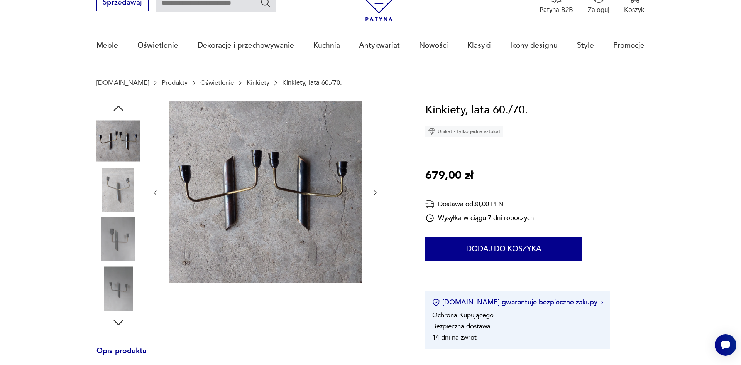
click at [122, 239] on img at bounding box center [118, 240] width 44 height 44
